Goal: Task Accomplishment & Management: Manage account settings

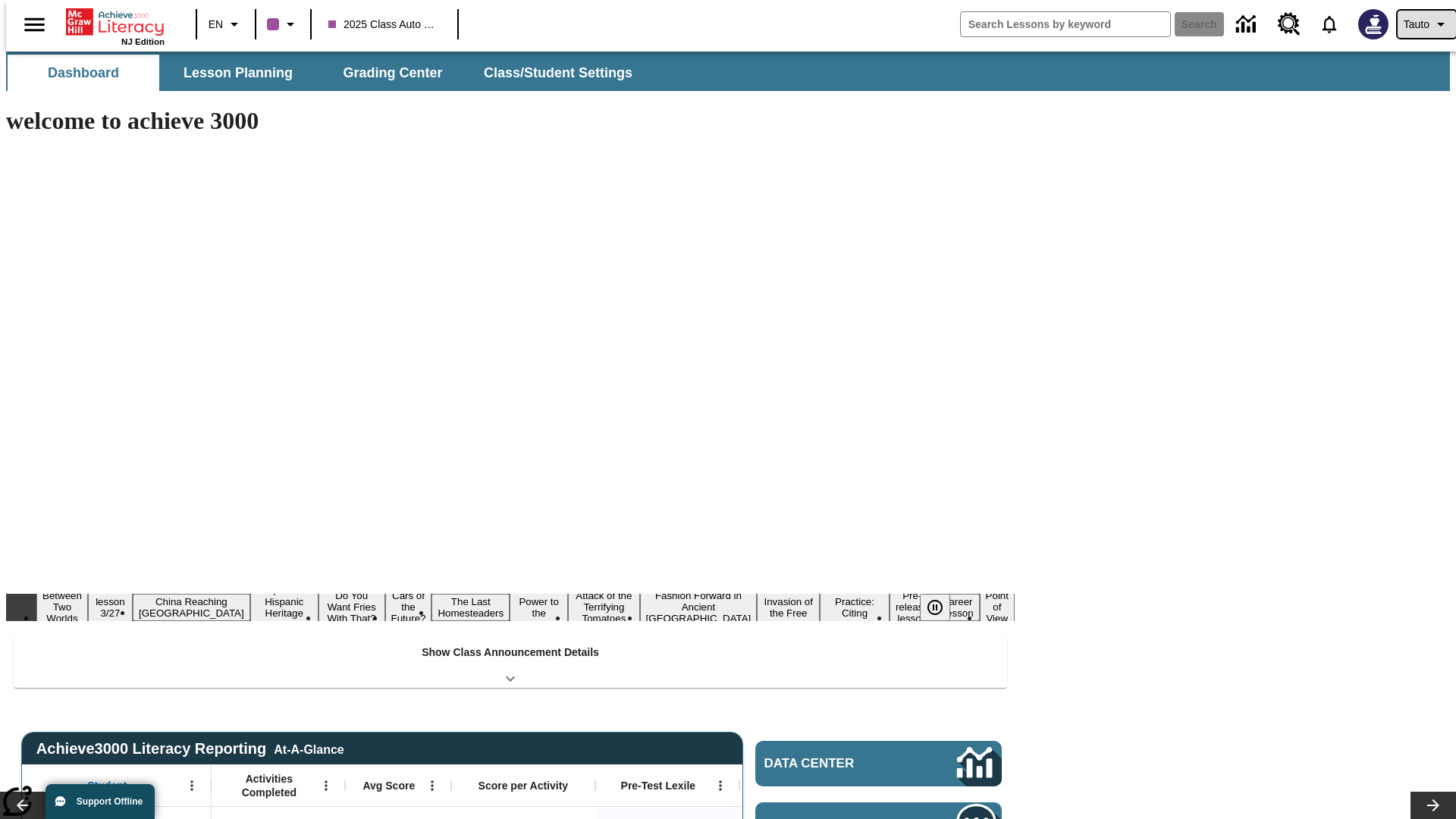
click at [1419, 24] on span "Tauto" at bounding box center [1417, 24] width 26 height 16
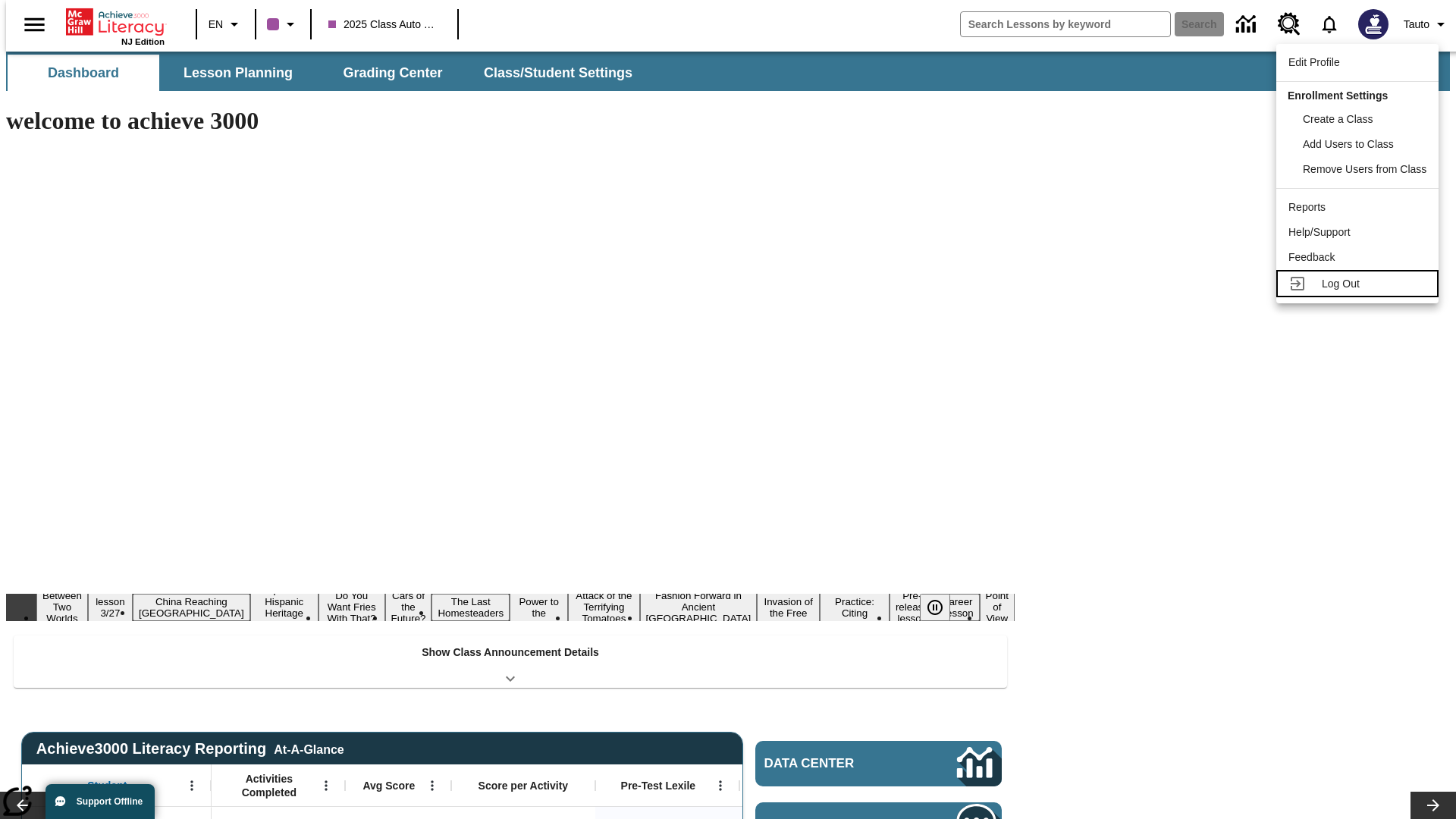
click at [1359, 284] on span "Log Out" at bounding box center [1340, 284] width 38 height 12
